Goal: Entertainment & Leisure: Consume media (video, audio)

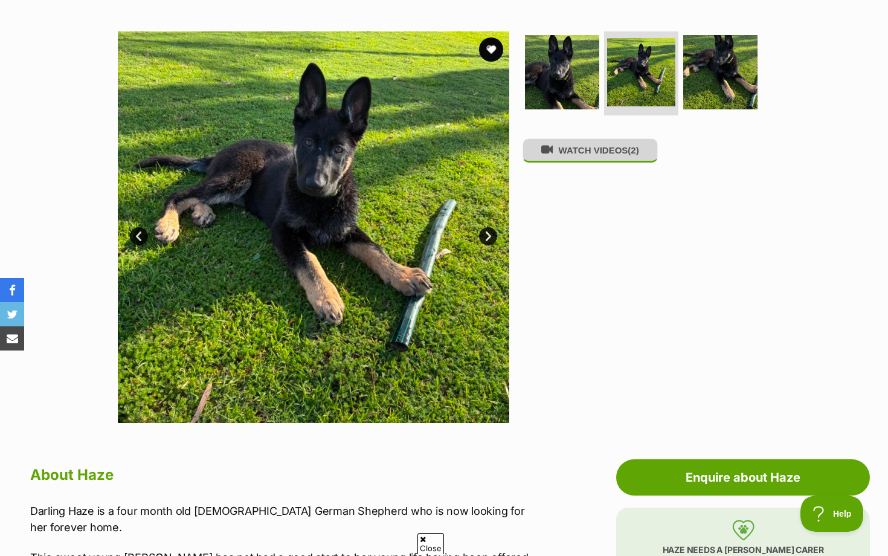
click at [568, 154] on button "WATCH VIDEOS (2)" at bounding box center [590, 150] width 135 height 24
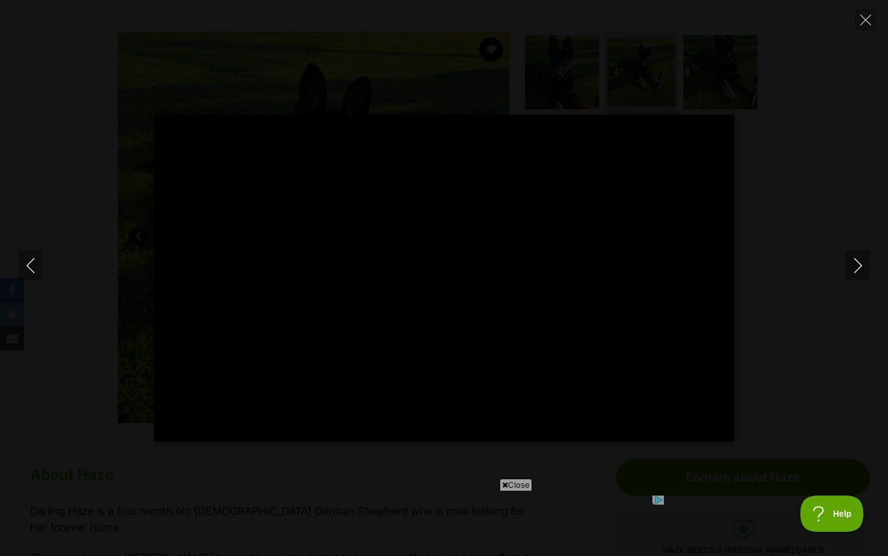
type input "100"
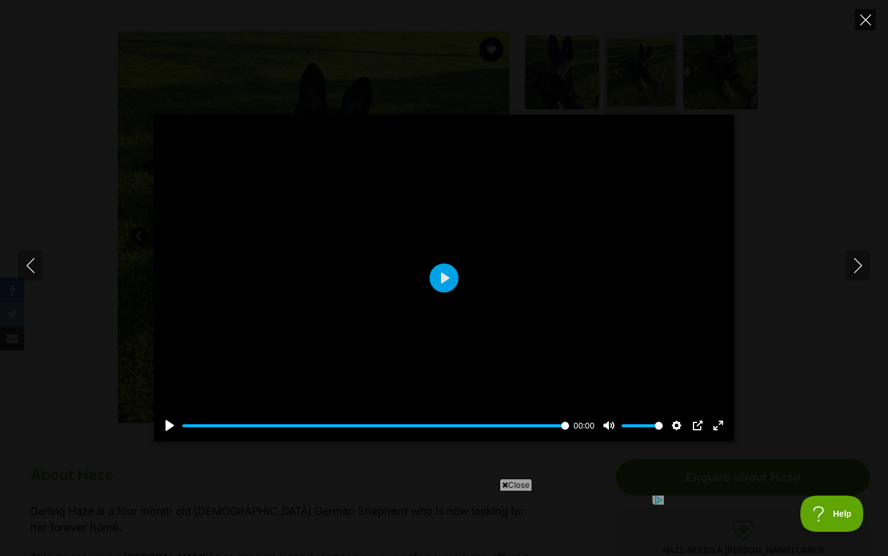
click at [867, 14] on icon "Close" at bounding box center [865, 19] width 11 height 11
